Goal: Task Accomplishment & Management: Manage account settings

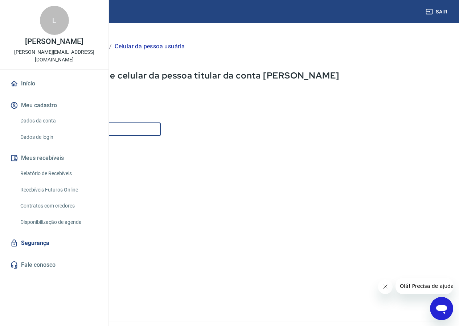
click at [161, 129] on input "Celular" at bounding box center [90, 128] width 140 height 13
type input "(3"
type input "[PHONE_NUMBER]"
click at [61, 298] on button "Continuar" at bounding box center [40, 295] width 40 height 15
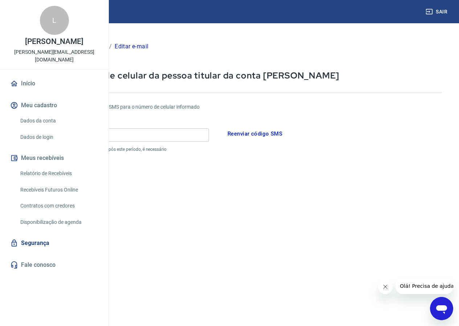
click at [173, 131] on input "Código" at bounding box center [114, 134] width 189 height 13
type input "890070"
click at [61, 323] on button "Continuar" at bounding box center [40, 323] width 40 height 15
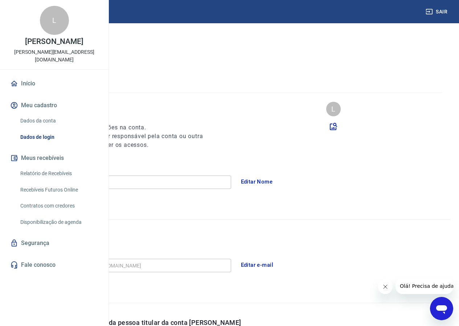
click at [434, 13] on button "Sair" at bounding box center [437, 11] width 26 height 13
